Goal: Transaction & Acquisition: Download file/media

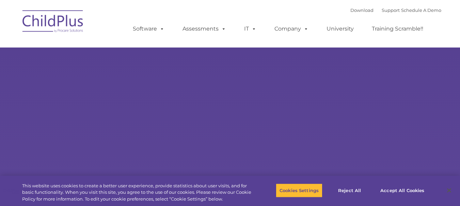
type input ""
select select "MEDIUM"
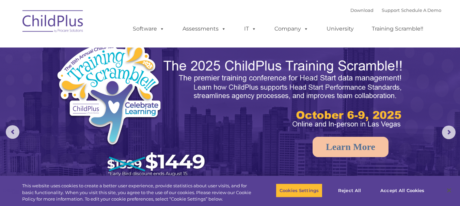
click at [50, 22] on img at bounding box center [53, 22] width 68 height 34
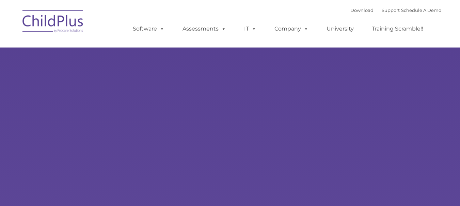
type input ""
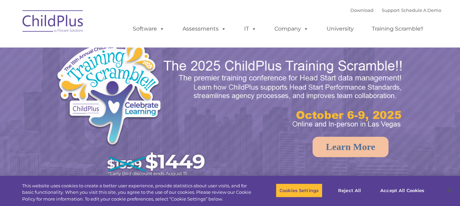
select select "MEDIUM"
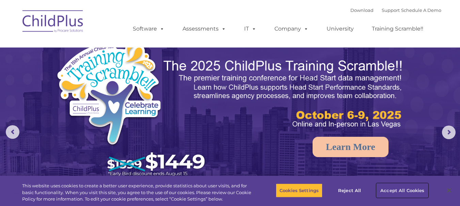
click at [387, 188] on button "Accept All Cookies" at bounding box center [401, 191] width 51 height 14
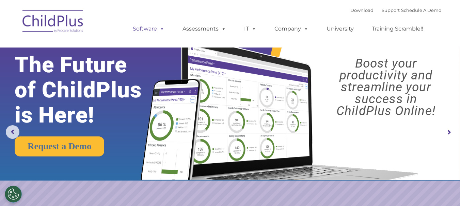
click at [152, 28] on link "Software" at bounding box center [148, 29] width 45 height 14
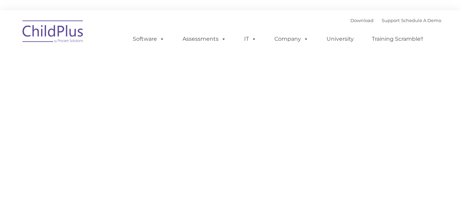
type input ""
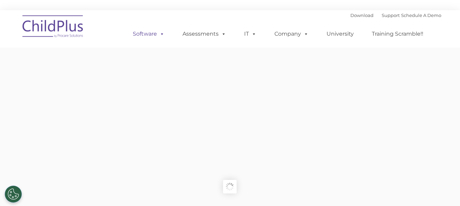
click at [162, 29] on ul "Software ChildPlus: The original and most widely-used Head Start data managemen…" at bounding box center [280, 33] width 322 height 27
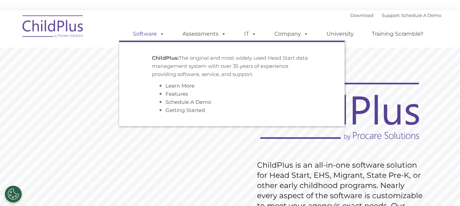
click at [162, 35] on span at bounding box center [160, 34] width 7 height 6
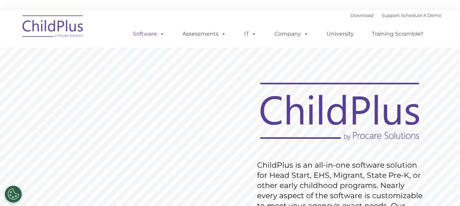
click at [162, 35] on span at bounding box center [160, 34] width 7 height 6
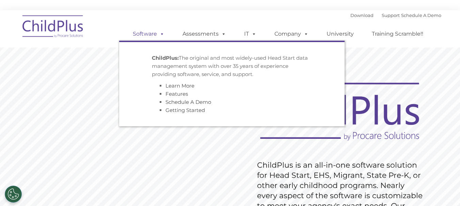
click at [162, 35] on span at bounding box center [160, 34] width 7 height 6
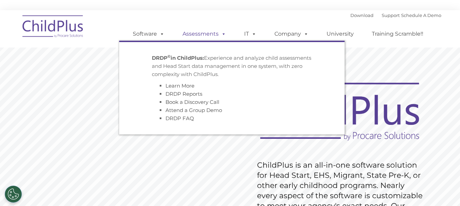
click at [222, 35] on span at bounding box center [221, 34] width 7 height 6
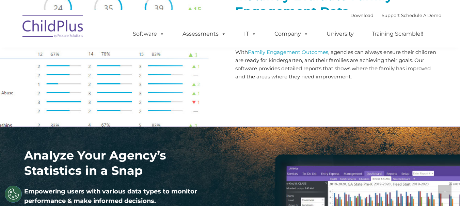
scroll to position [881, 0]
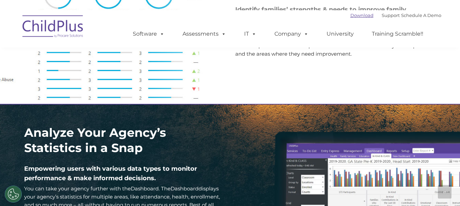
click at [350, 17] on link "Download" at bounding box center [361, 15] width 23 height 5
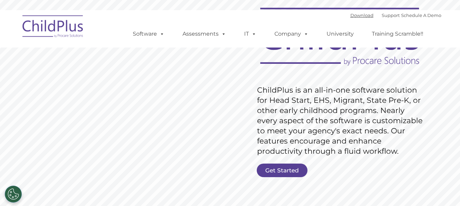
scroll to position [0, 0]
